Goal: Navigation & Orientation: Find specific page/section

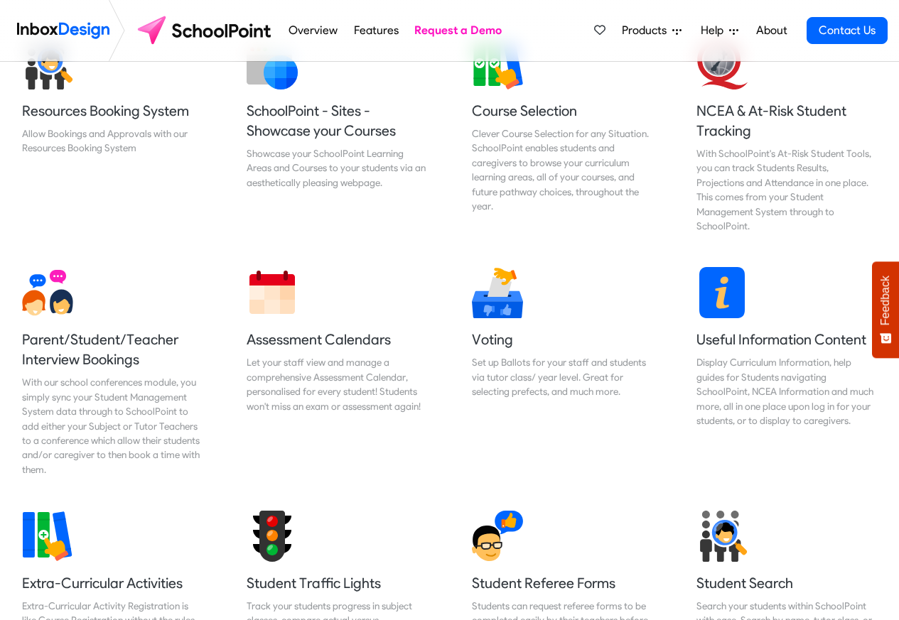
scroll to position [597, 0]
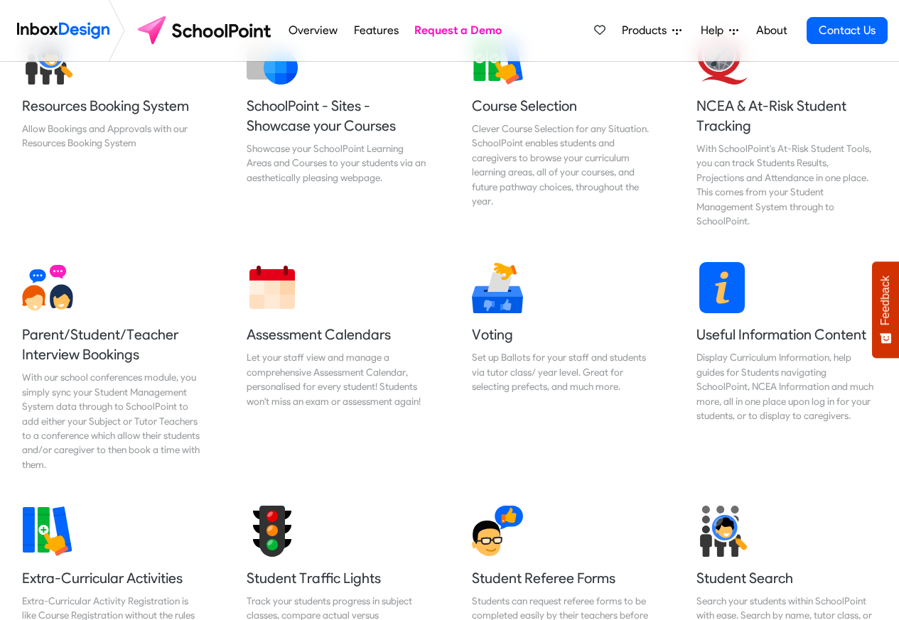
click at [776, 31] on link "About" at bounding box center [771, 30] width 39 height 28
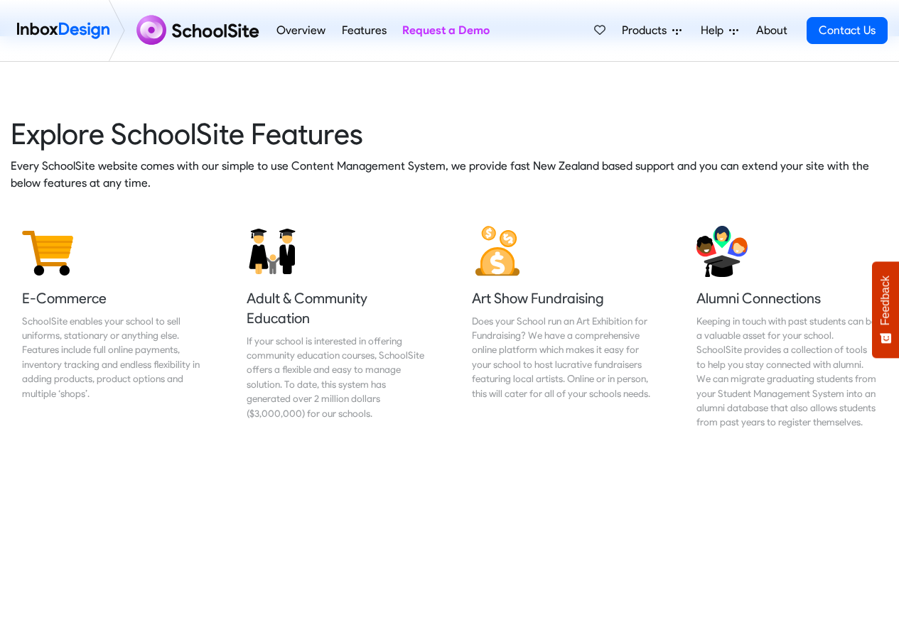
scroll to position [1790, 0]
